Goal: Task Accomplishment & Management: Manage account settings

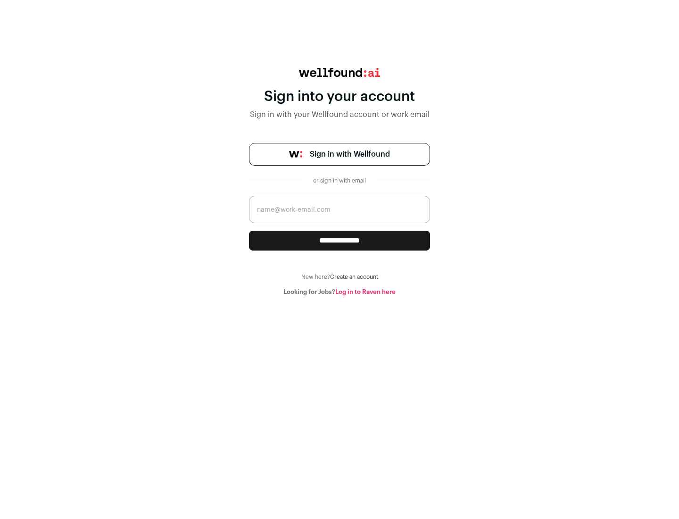
click at [349, 154] on span "Sign in with Wellfound" at bounding box center [350, 154] width 80 height 11
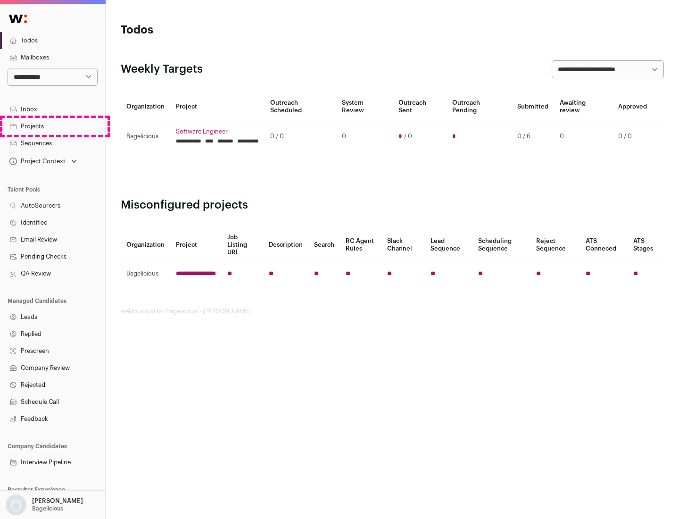
click at [52, 126] on link "Projects" at bounding box center [52, 126] width 105 height 17
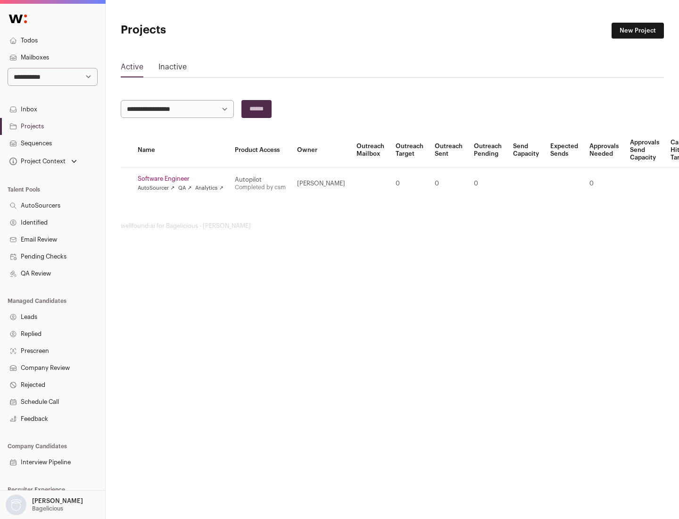
click at [183, 179] on link "Software Engineer" at bounding box center [181, 179] width 86 height 8
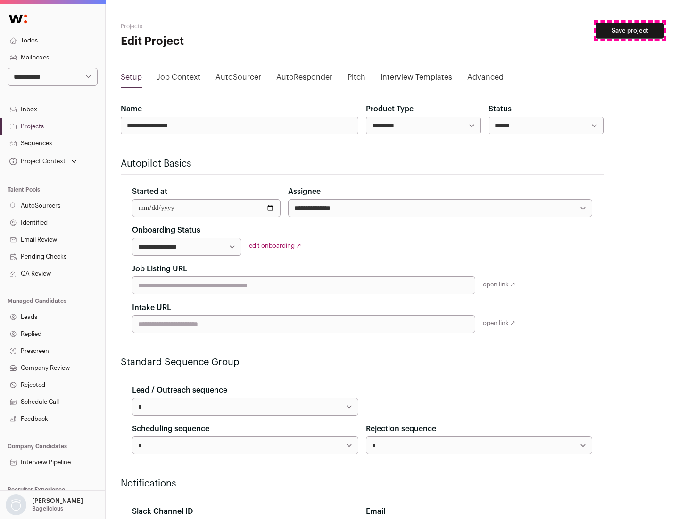
click at [630, 31] on button "Save project" at bounding box center [630, 31] width 68 height 16
